Goal: Task Accomplishment & Management: Use online tool/utility

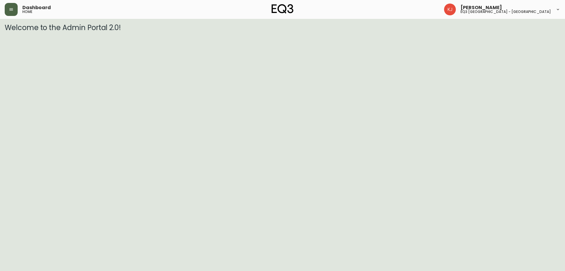
click at [13, 11] on icon "button" at bounding box center [11, 9] width 5 height 5
